Goal: Task Accomplishment & Management: Complete application form

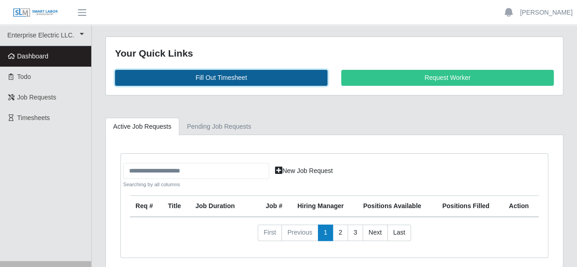
click at [226, 81] on link "Fill Out Timesheet" at bounding box center [221, 78] width 213 height 16
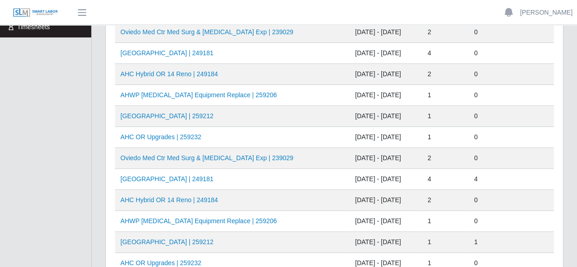
scroll to position [91, 0]
click at [188, 117] on link "[GEOGRAPHIC_DATA] | 259212" at bounding box center [166, 115] width 93 height 7
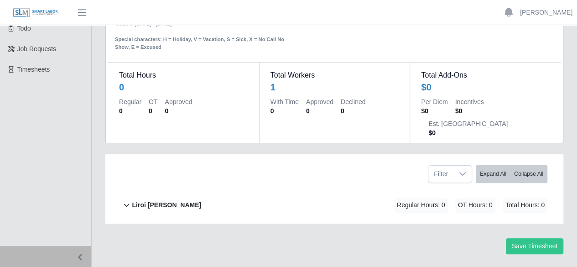
scroll to position [50, 0]
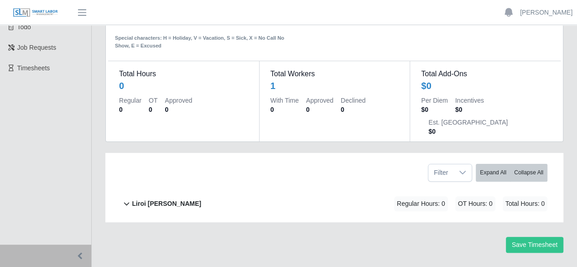
click at [154, 199] on b "Liroi [PERSON_NAME]" at bounding box center [166, 204] width 69 height 10
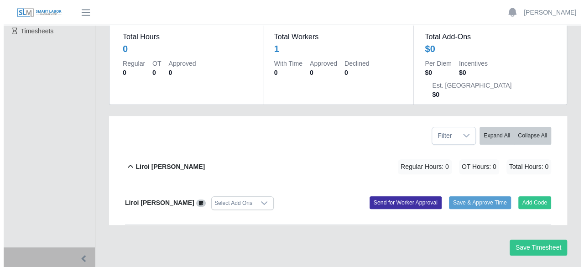
scroll to position [89, 0]
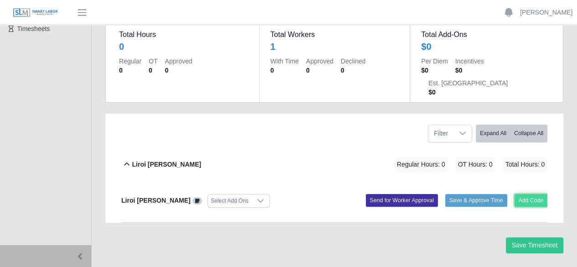
click at [526, 194] on button "Add Code" at bounding box center [531, 200] width 33 height 13
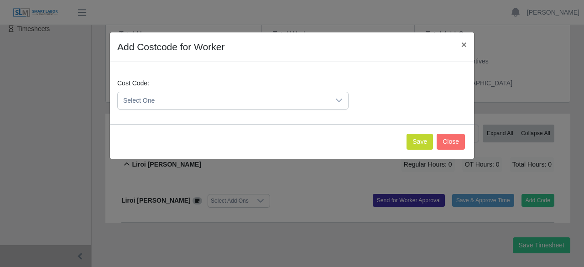
click at [341, 102] on icon at bounding box center [338, 100] width 7 height 7
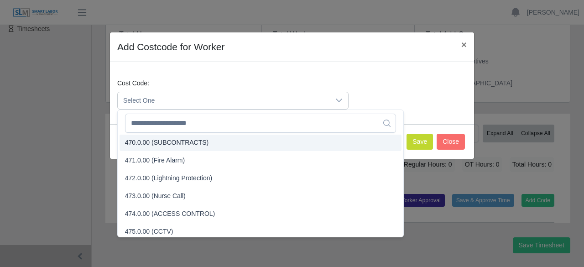
scroll to position [1871, 0]
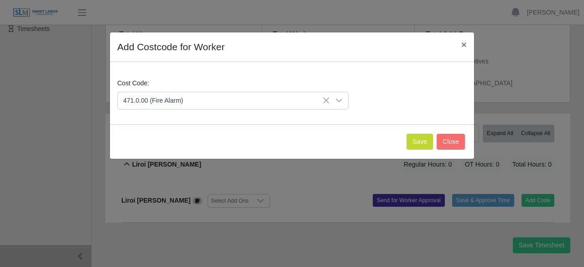
click at [184, 159] on li "471.0.00 (Fire Alarm)" at bounding box center [261, 160] width 282 height 17
click at [419, 138] on button "Save" at bounding box center [420, 142] width 26 height 16
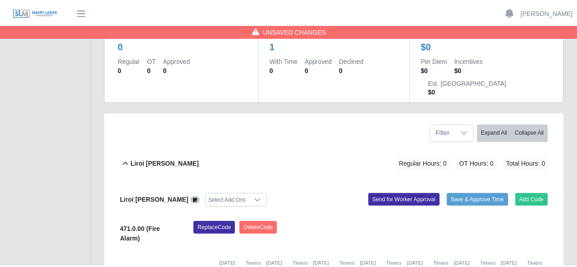
scroll to position [193, 0]
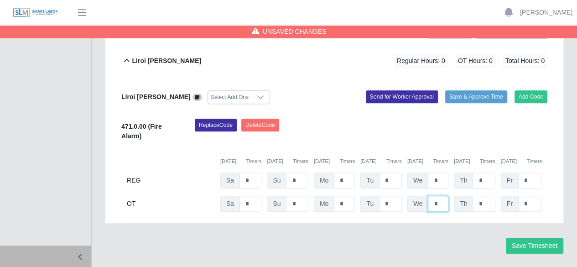
click at [442, 196] on input "*" at bounding box center [438, 204] width 21 height 16
type input "*"
click at [536, 238] on button "Save Timesheet" at bounding box center [535, 246] width 58 height 16
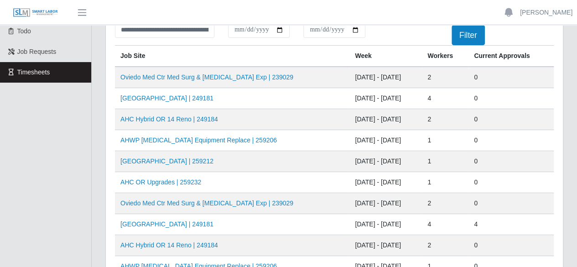
scroll to position [46, 0]
click at [169, 182] on link "AHC OR Upgrades | 259232" at bounding box center [160, 181] width 81 height 7
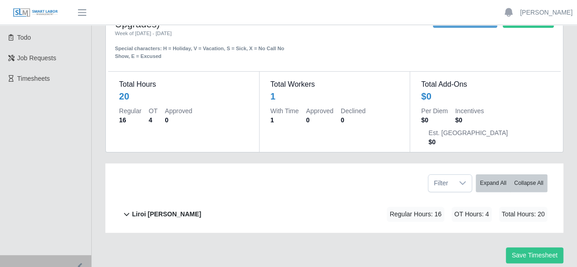
scroll to position [46, 0]
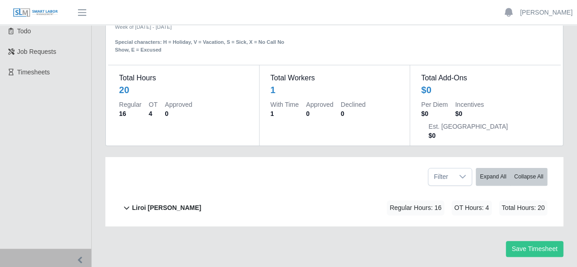
click at [155, 203] on b "Liroi [PERSON_NAME]" at bounding box center [166, 208] width 69 height 10
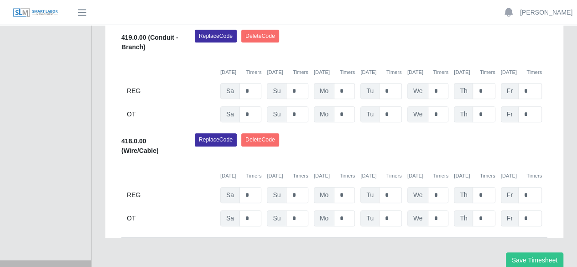
scroll to position [397, 0]
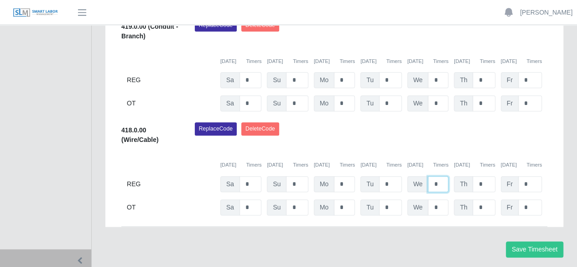
click at [440, 176] on input "*" at bounding box center [438, 184] width 21 height 16
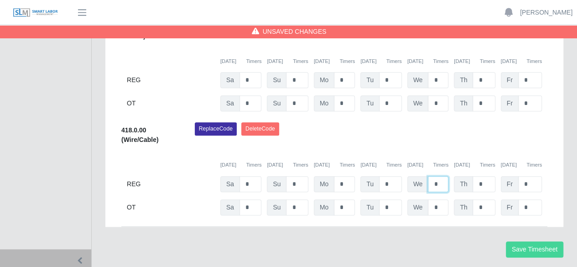
type input "*"
click at [527, 241] on button "Save Timesheet" at bounding box center [535, 249] width 58 height 16
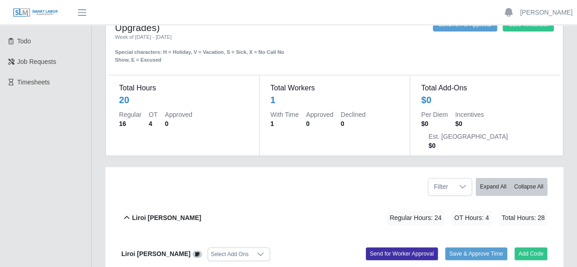
scroll to position [0, 0]
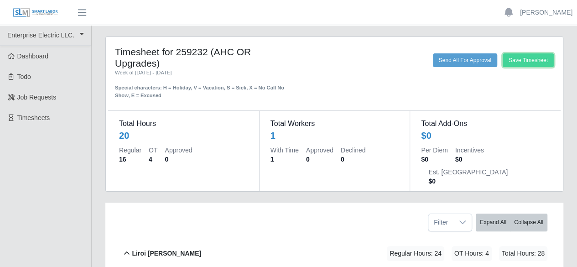
click at [531, 66] on button "Save Timesheet" at bounding box center [528, 60] width 51 height 14
